Goal: Check status: Verify the current state of an ongoing process or item

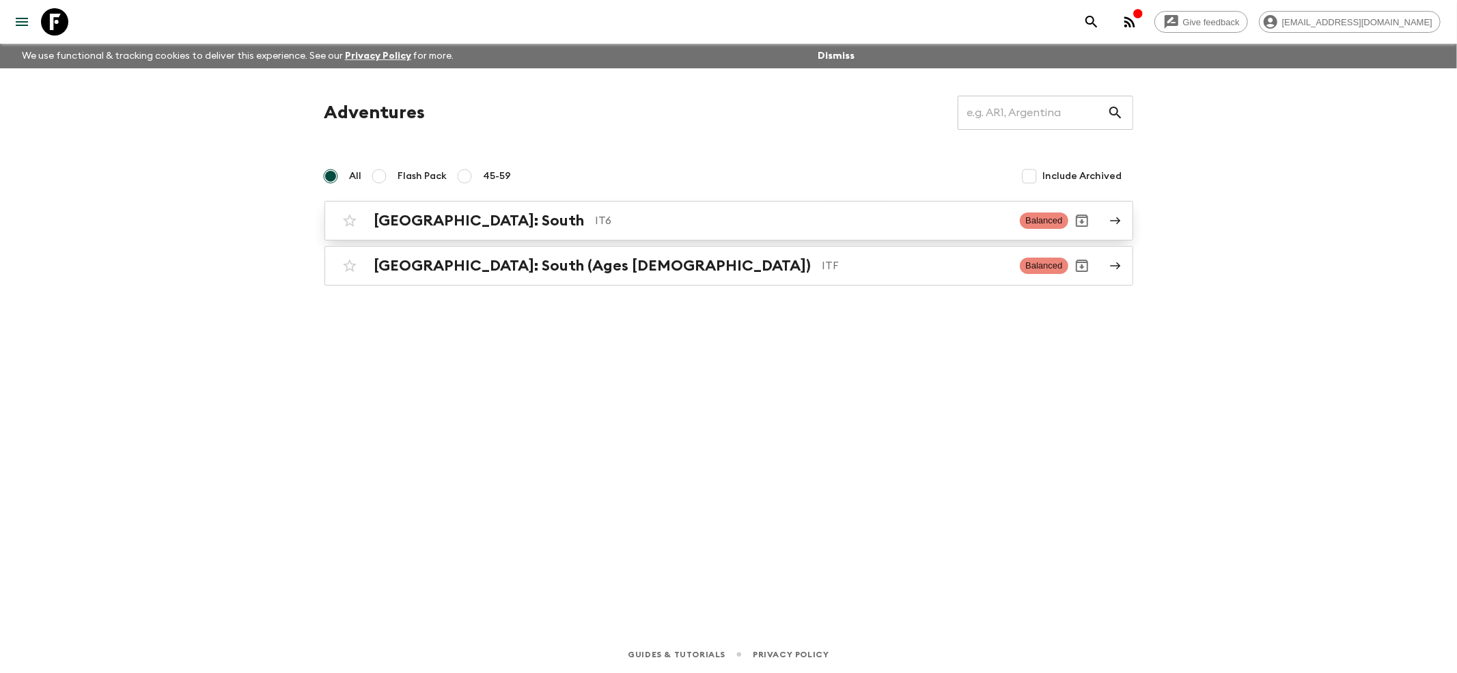
click at [441, 234] on div "[GEOGRAPHIC_DATA]: South IT6 Balanced" at bounding box center [702, 220] width 732 height 27
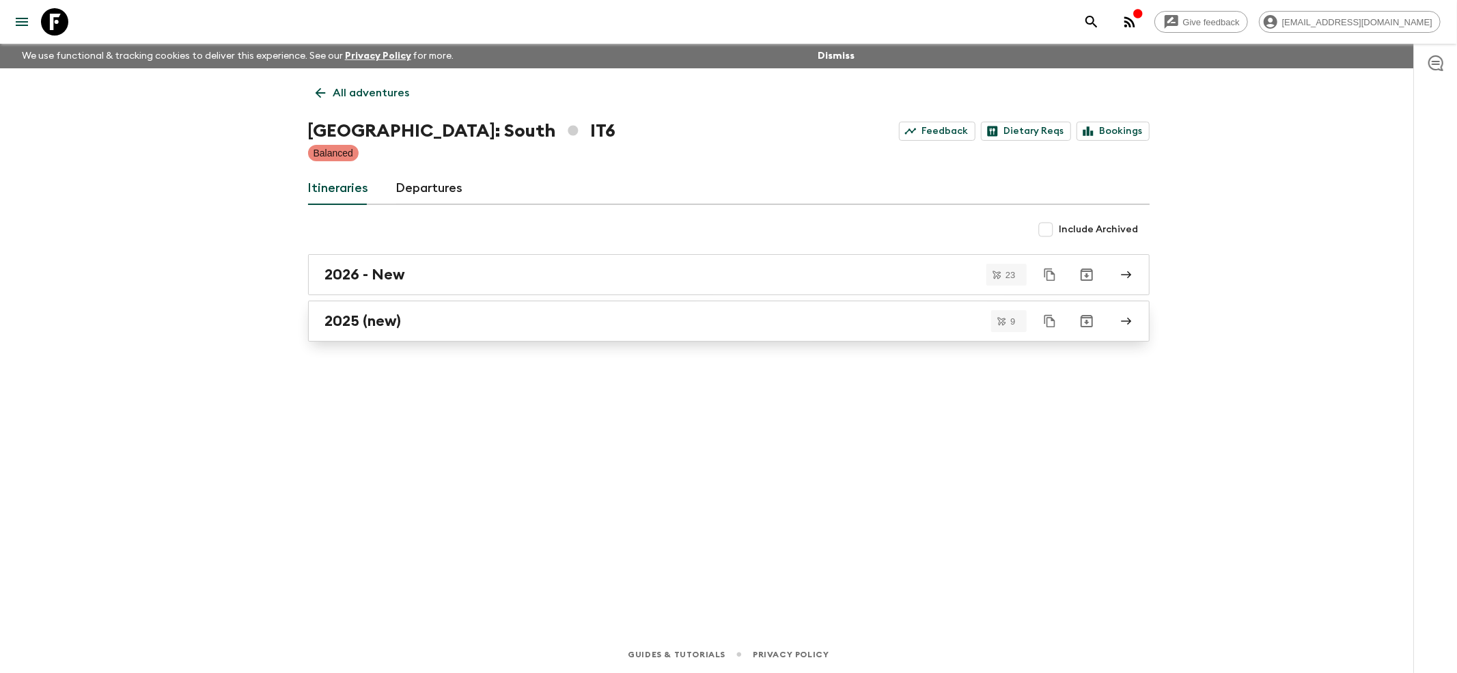
click at [347, 325] on h2 "2025 (new)" at bounding box center [363, 321] width 76 height 18
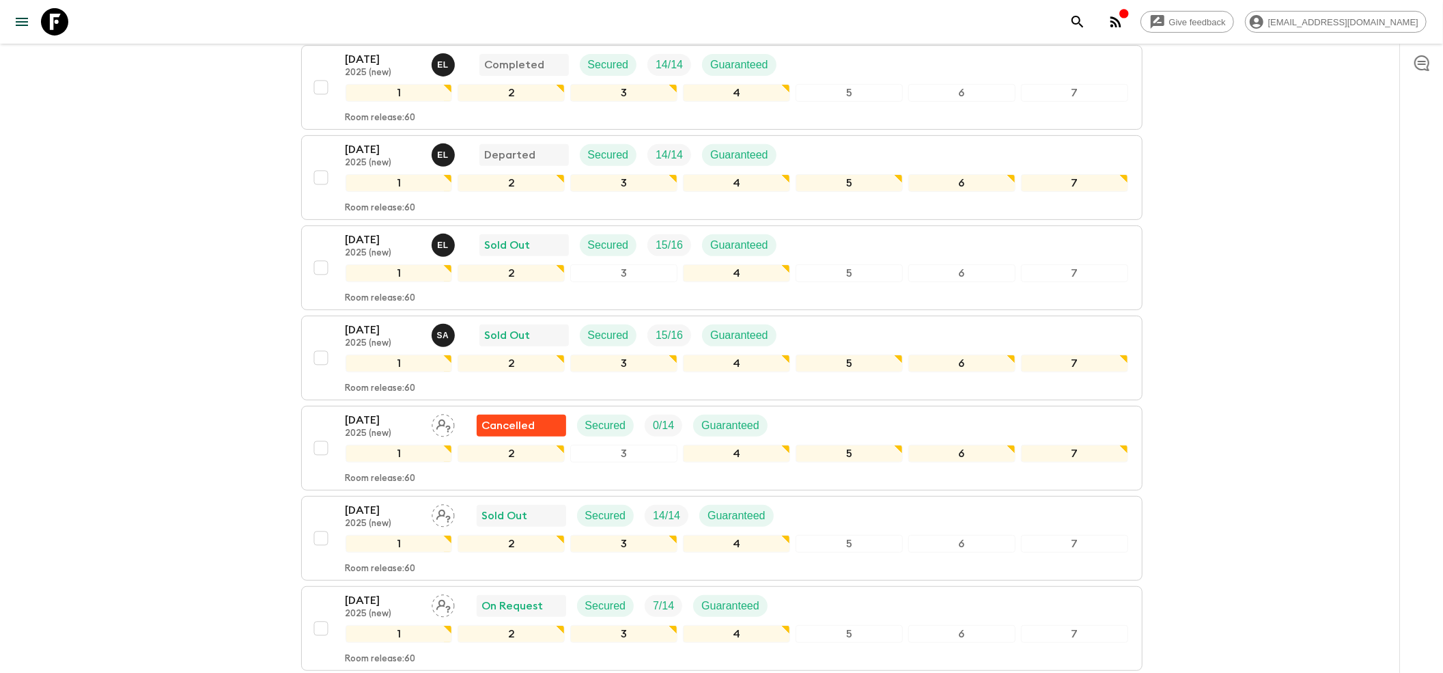
scroll to position [455, 0]
click at [378, 230] on p "[DATE]" at bounding box center [383, 238] width 75 height 16
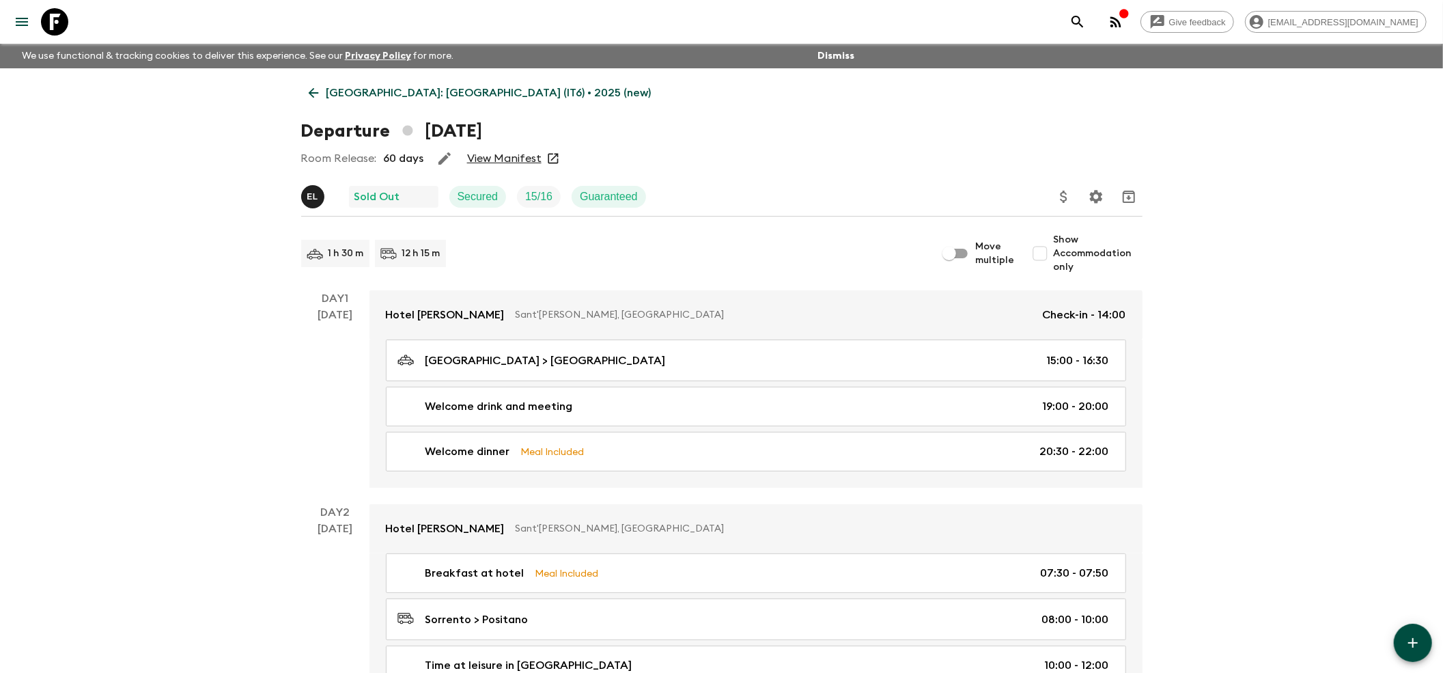
click at [492, 156] on link "View Manifest" at bounding box center [504, 159] width 74 height 14
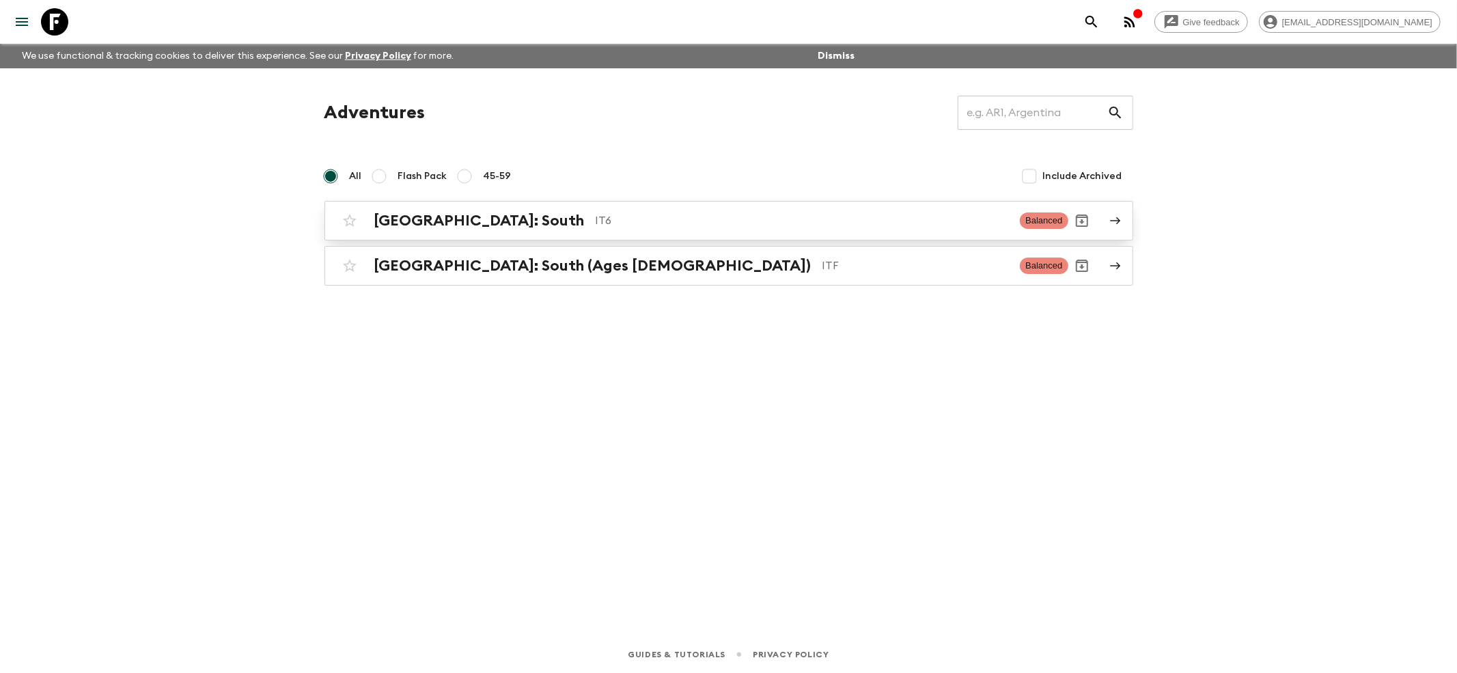
click at [441, 219] on h2 "[GEOGRAPHIC_DATA]: South" at bounding box center [479, 221] width 210 height 18
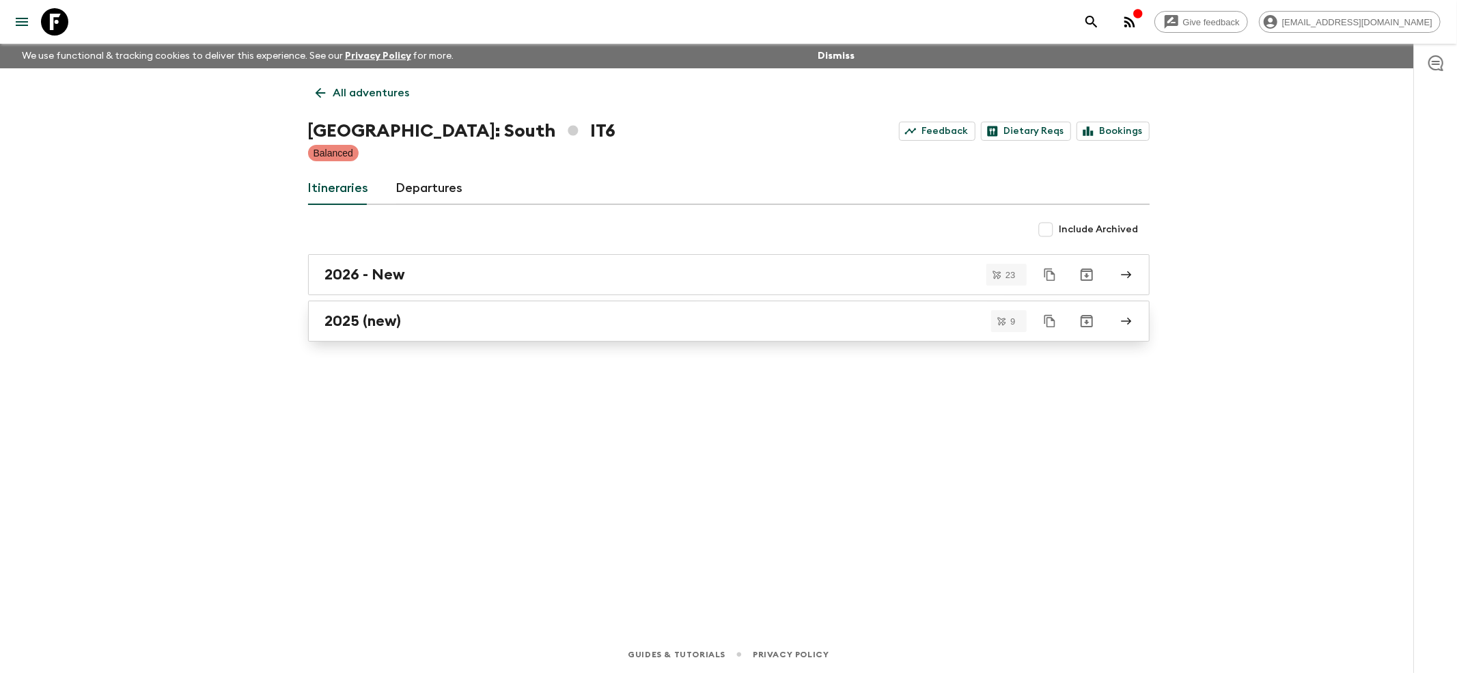
click at [377, 317] on h2 "2025 (new)" at bounding box center [363, 321] width 76 height 18
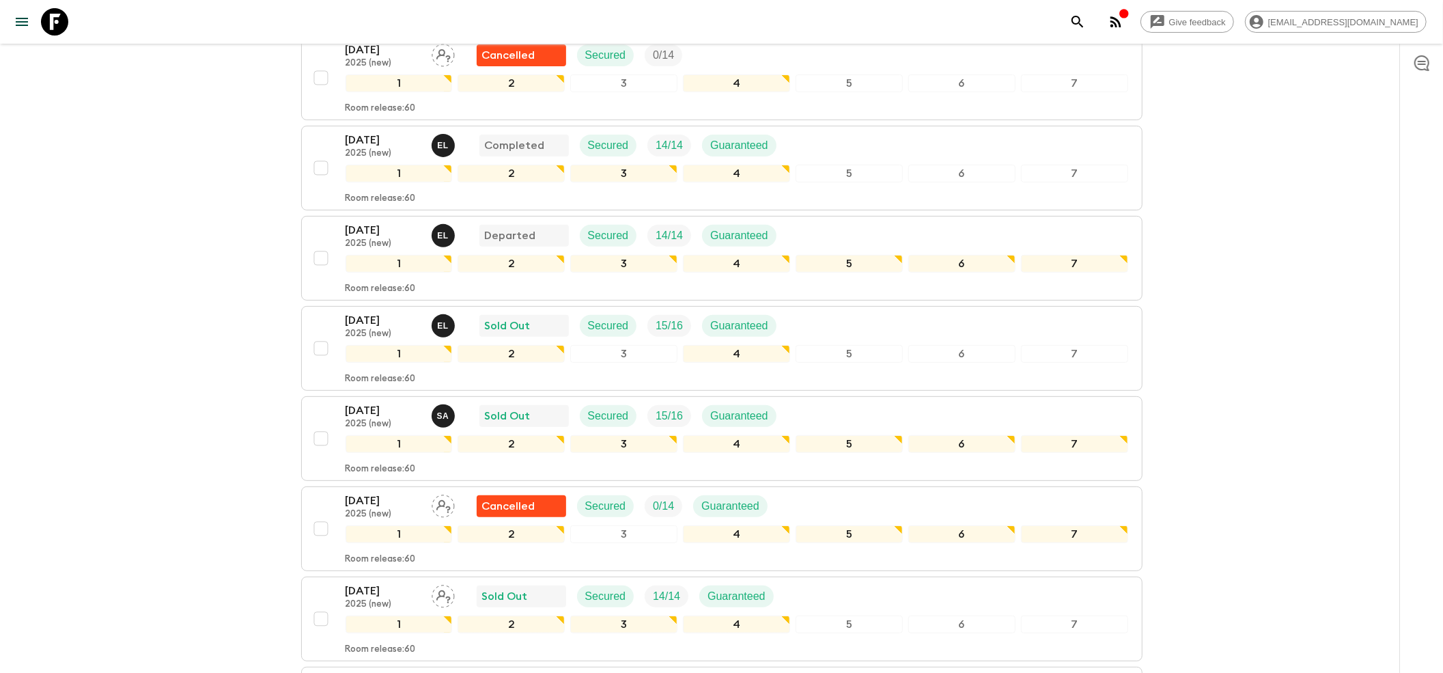
scroll to position [455, 0]
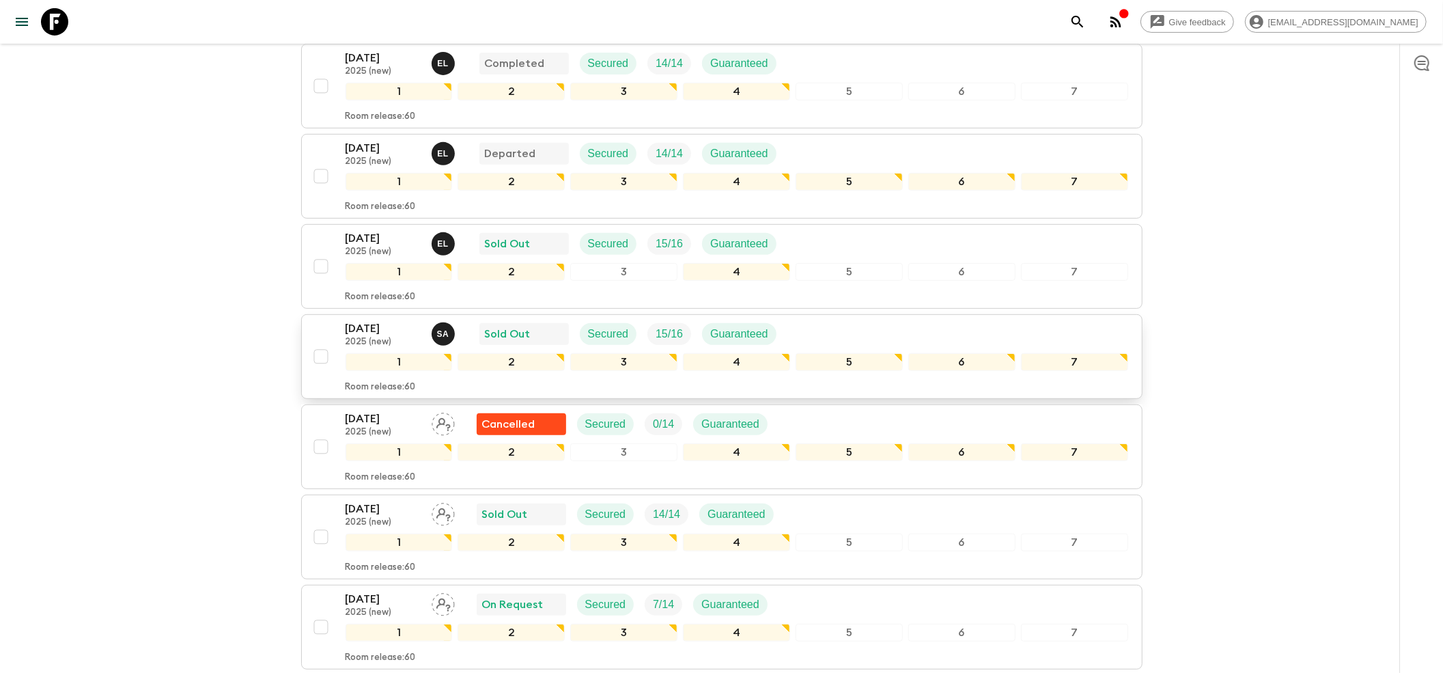
click at [391, 337] on p "2025 (new)" at bounding box center [383, 342] width 75 height 11
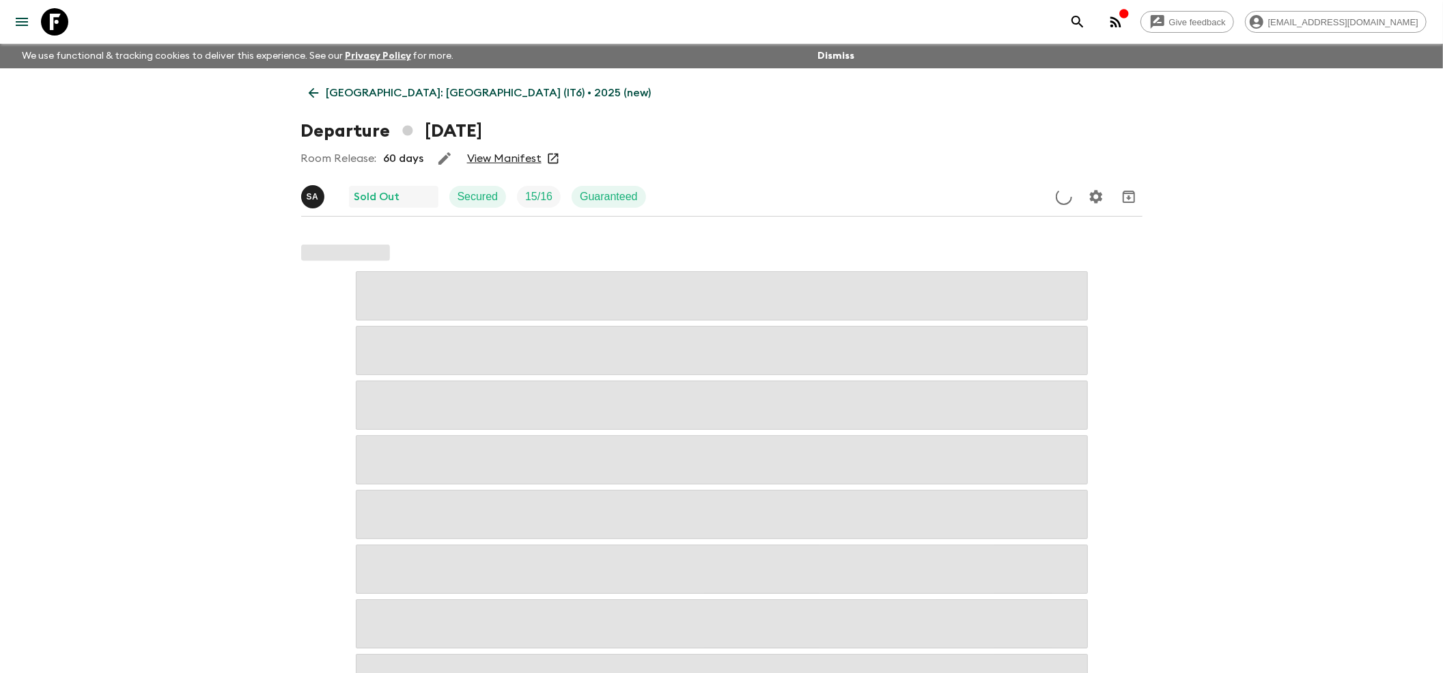
click at [496, 163] on link "View Manifest" at bounding box center [504, 159] width 74 height 14
